Goal: Navigation & Orientation: Find specific page/section

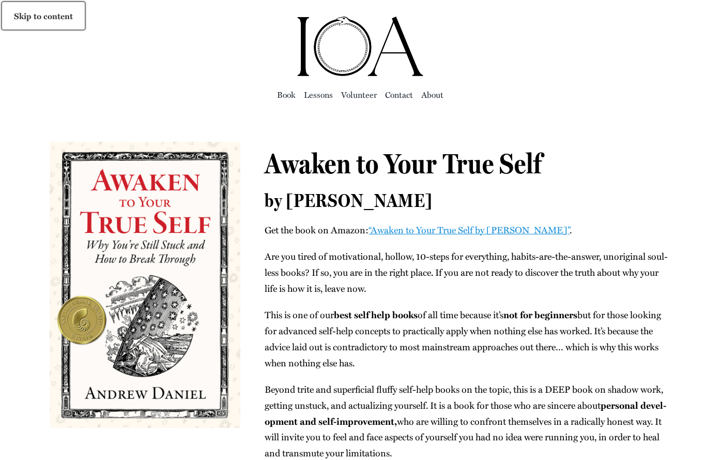
click at [17, 11] on link "Skip to content" at bounding box center [43, 15] width 83 height 27
click at [285, 84] on ul "Book Lessons Vol­un­teer Con­tact About" at bounding box center [360, 94] width 621 height 33
click at [285, 91] on span "Book" at bounding box center [286, 94] width 19 height 14
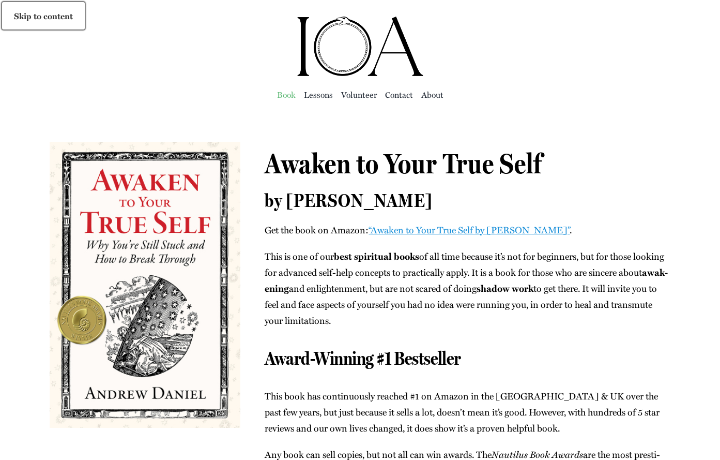
click at [35, 12] on link "Skip to content" at bounding box center [43, 15] width 83 height 27
